Goal: Task Accomplishment & Management: Use online tool/utility

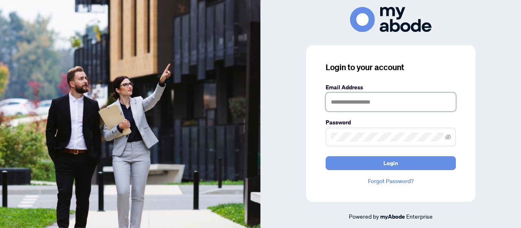
click at [369, 101] on input "text" at bounding box center [391, 101] width 130 height 19
type input "**********"
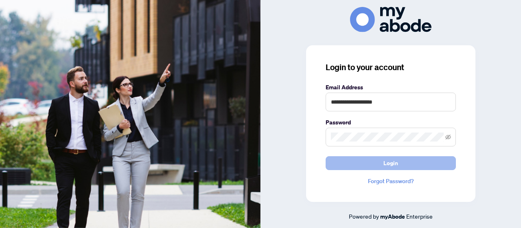
click at [328, 164] on button "Login" at bounding box center [391, 163] width 130 height 14
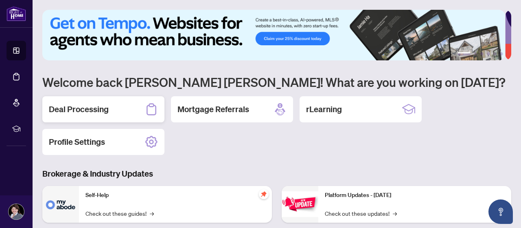
click at [108, 107] on h2 "Deal Processing" at bounding box center [79, 108] width 60 height 11
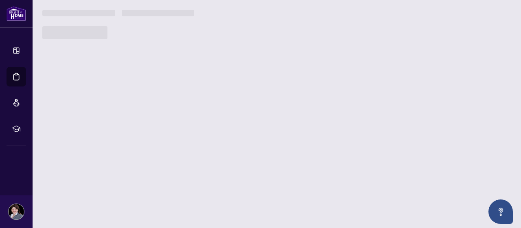
click at [108, 107] on main "1 2 3 4 5 6 Welcome back [PERSON_NAME] [PERSON_NAME]! What are you working on […" at bounding box center [277, 114] width 489 height 228
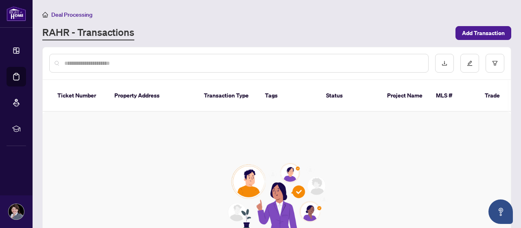
click at [170, 133] on div "Create your first transaction Add Transaction" at bounding box center [277, 214] width 469 height 204
